Goal: Information Seeking & Learning: Learn about a topic

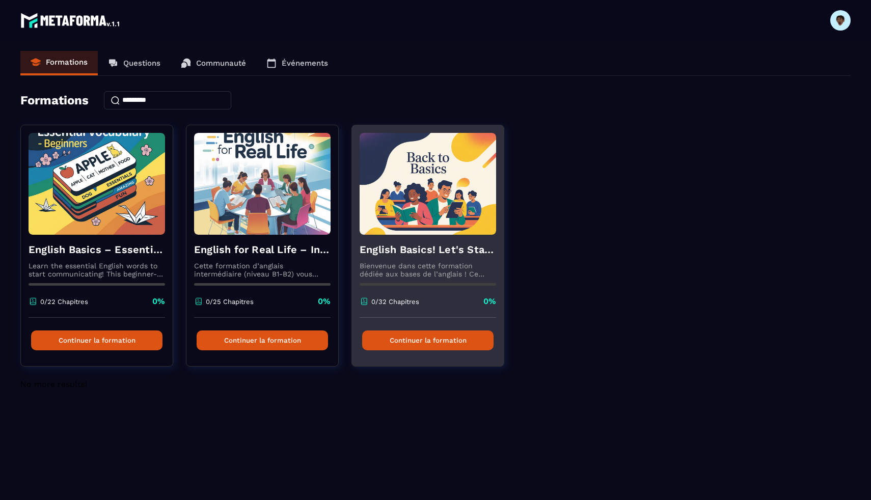
click at [415, 239] on div "English Basics! Let's Start English. Bienvenue dans cette formation dédiée aux …" at bounding box center [428, 276] width 152 height 83
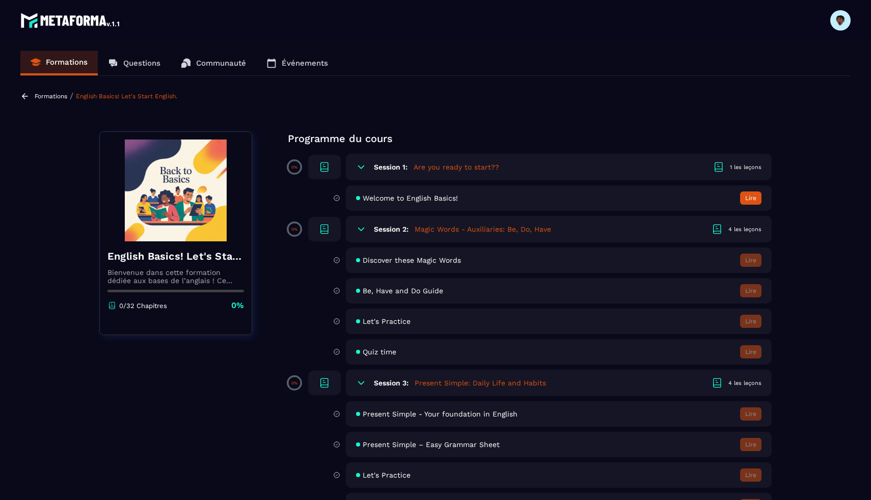
click at [27, 98] on icon at bounding box center [24, 96] width 9 height 9
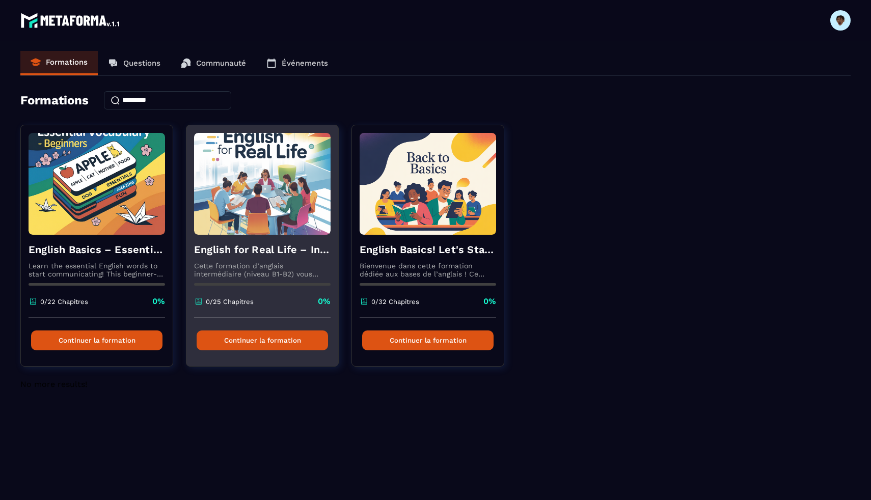
click at [255, 255] on h4 "English for Real Life – Intermediate Level" at bounding box center [262, 249] width 137 height 14
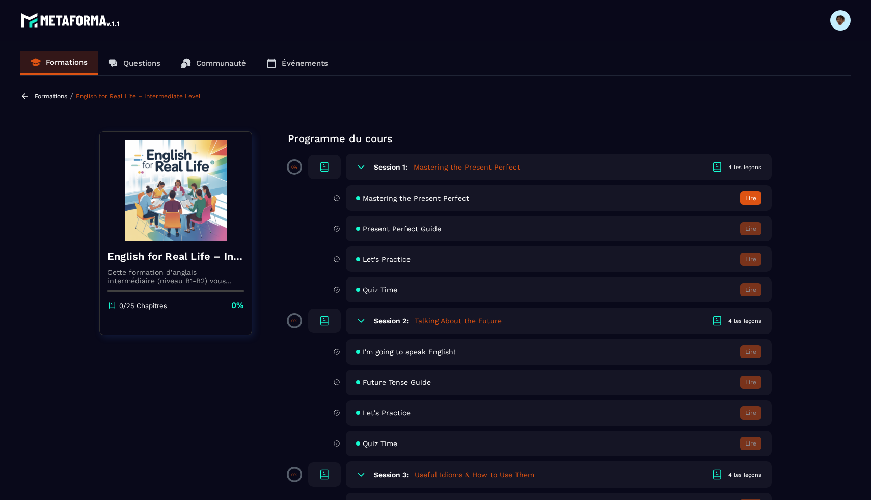
click at [29, 98] on icon at bounding box center [24, 96] width 9 height 9
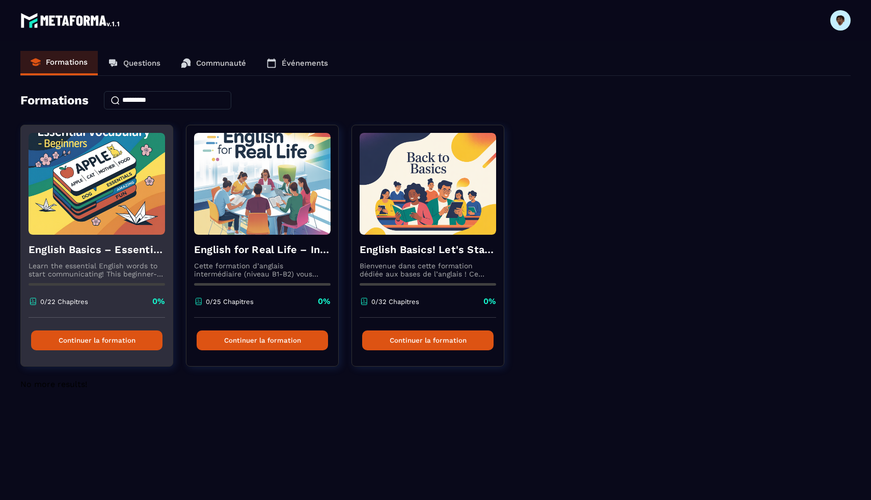
click at [103, 257] on div "English Basics – Essential Vocabulary for Beginners Learn the essential English…" at bounding box center [97, 276] width 152 height 83
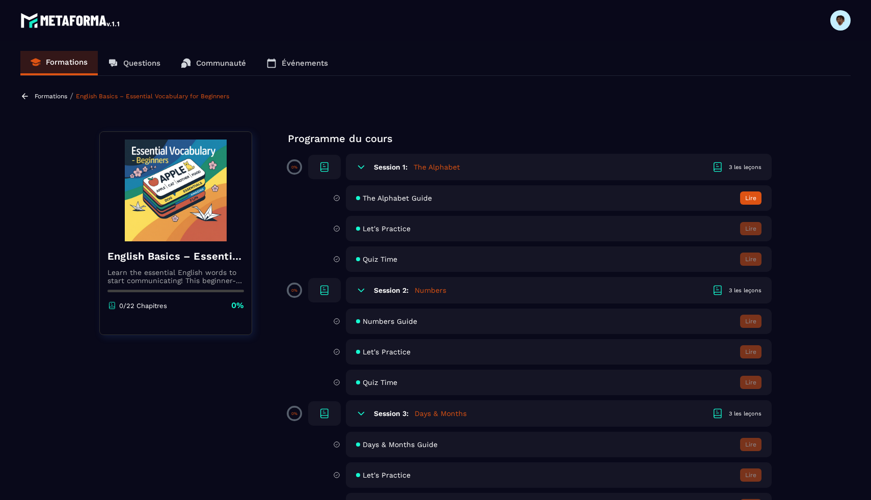
click at [33, 98] on div "Formations / English Basics – Essential Vocabulary for Beginners" at bounding box center [125, 96] width 211 height 10
click at [26, 98] on icon at bounding box center [24, 96] width 9 height 9
